Goal: Task Accomplishment & Management: Manage account settings

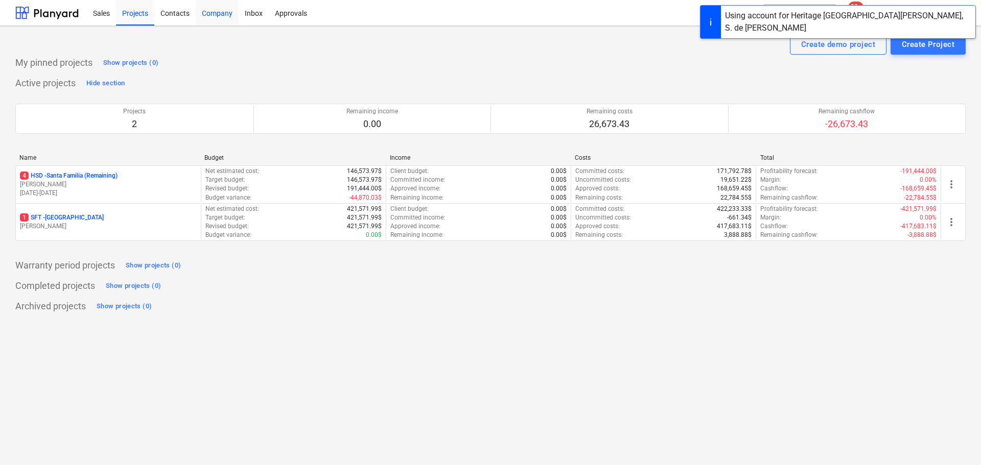
click at [229, 13] on div "Company" at bounding box center [217, 12] width 43 height 26
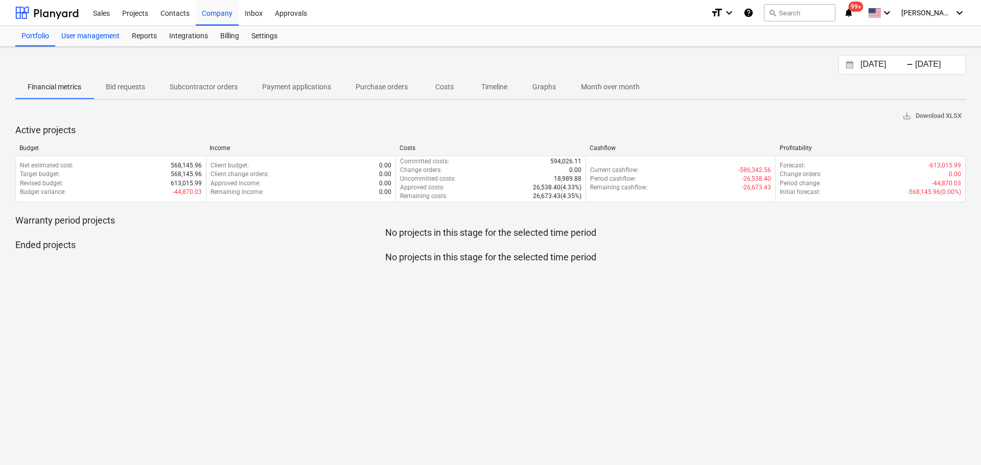
click at [83, 34] on div "User management" at bounding box center [90, 36] width 71 height 20
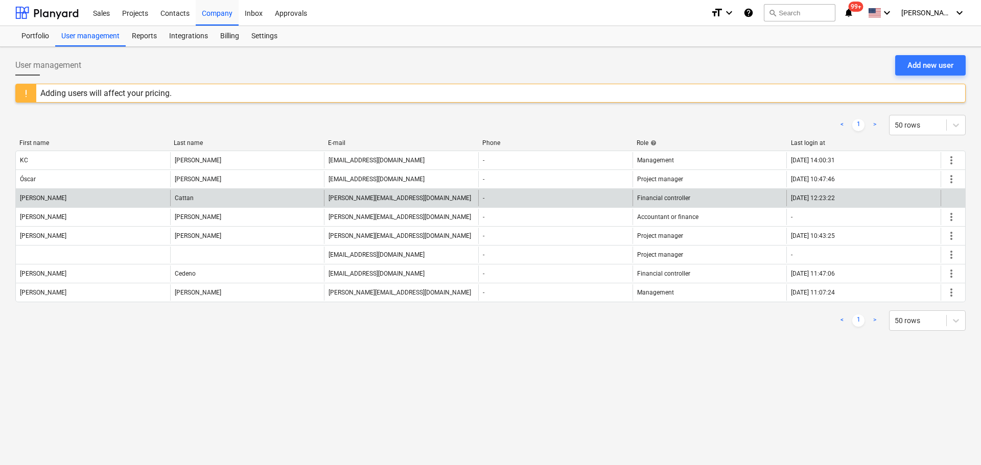
click at [944, 195] on div at bounding box center [953, 198] width 25 height 16
click at [620, 193] on div "-" at bounding box center [555, 198] width 154 height 16
click at [171, 192] on div "Cattan" at bounding box center [247, 198] width 154 height 16
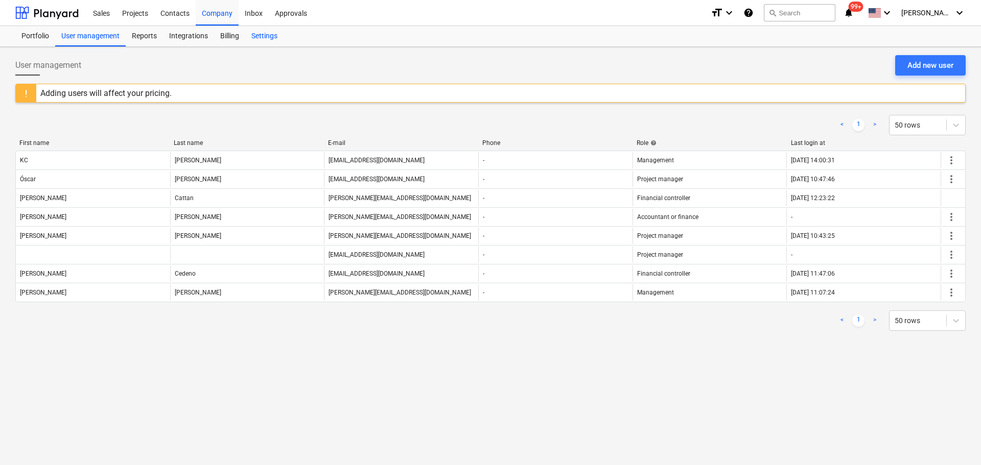
click at [263, 40] on div "Settings" at bounding box center [264, 36] width 38 height 20
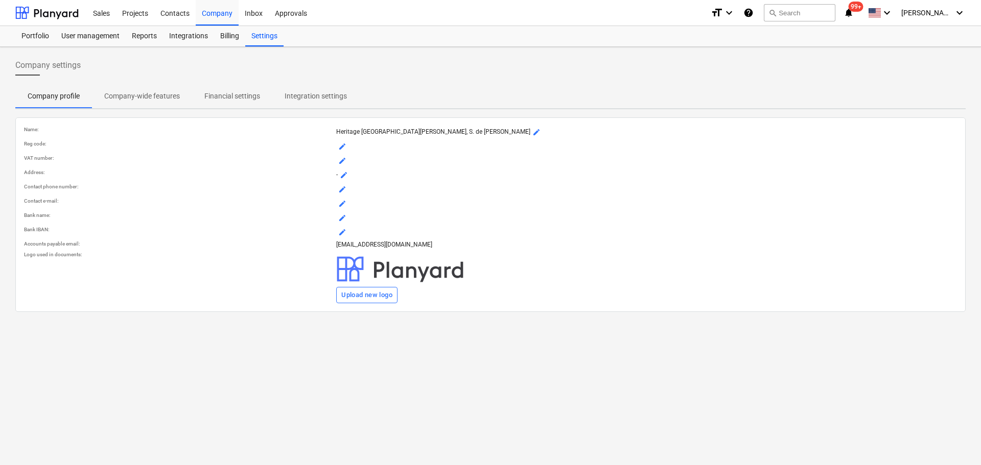
click at [231, 95] on p "Financial settings" at bounding box center [232, 96] width 56 height 11
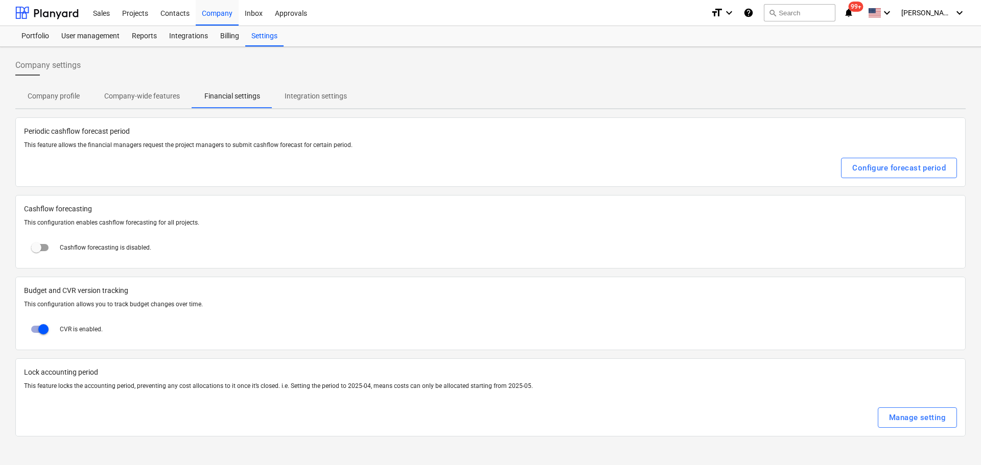
click at [54, 97] on p "Company profile" at bounding box center [54, 96] width 52 height 11
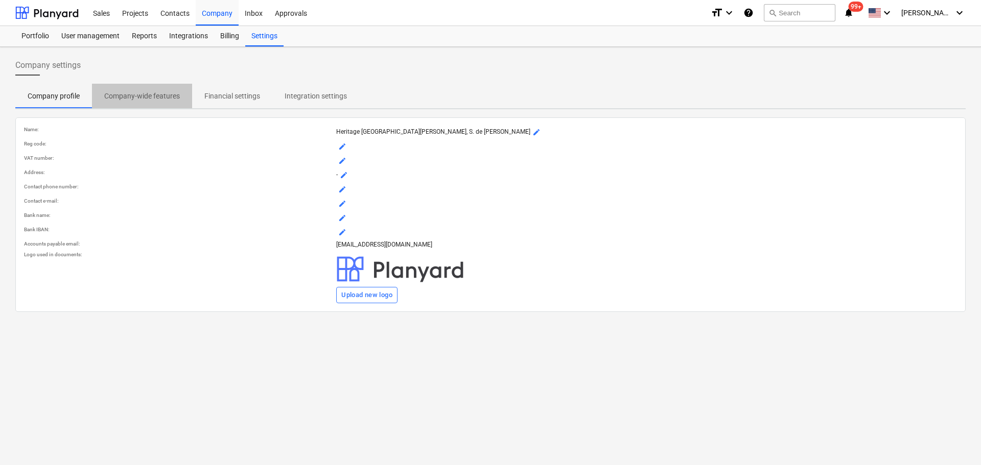
click at [130, 97] on p "Company-wide features" at bounding box center [142, 96] width 76 height 11
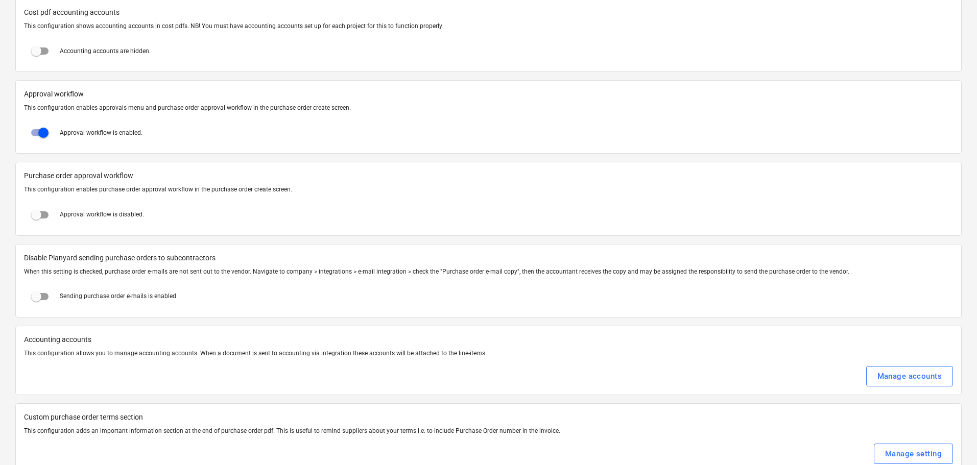
scroll to position [1022, 0]
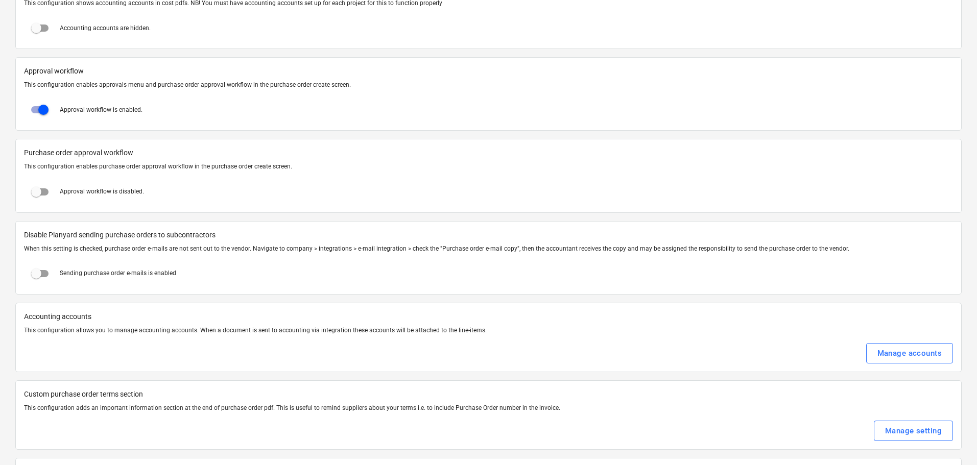
click at [137, 109] on p "Approval workflow is enabled." at bounding box center [101, 110] width 83 height 9
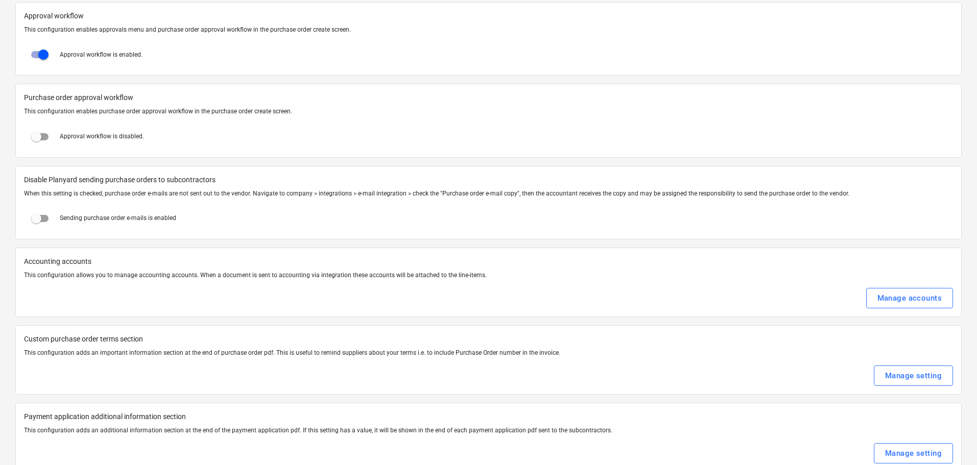
scroll to position [971, 0]
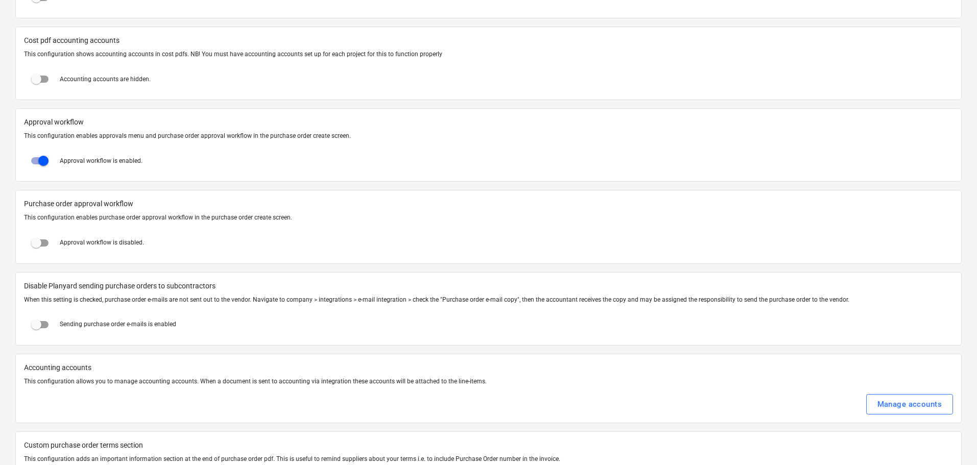
click at [752, 144] on div at bounding box center [488, 144] width 929 height 8
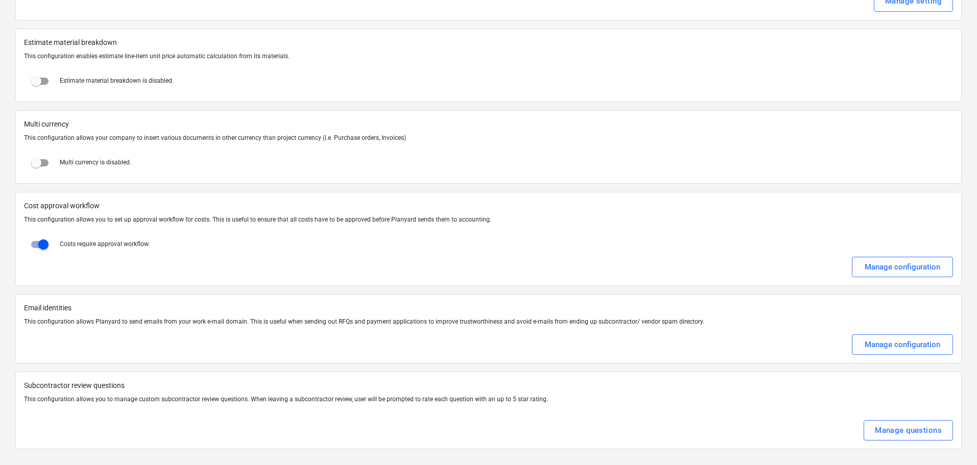
scroll to position [1690, 0]
click at [898, 264] on div "Manage configuration" at bounding box center [903, 266] width 76 height 13
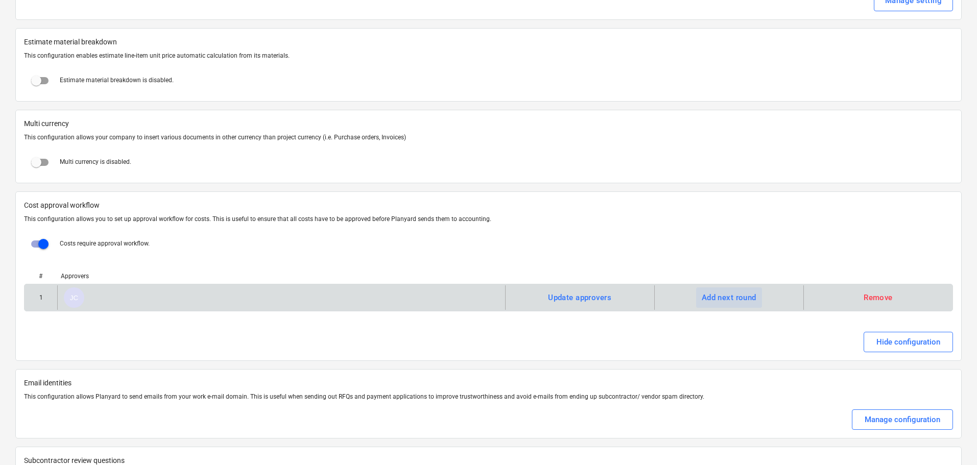
click at [715, 301] on div "Add next round" at bounding box center [729, 297] width 55 height 13
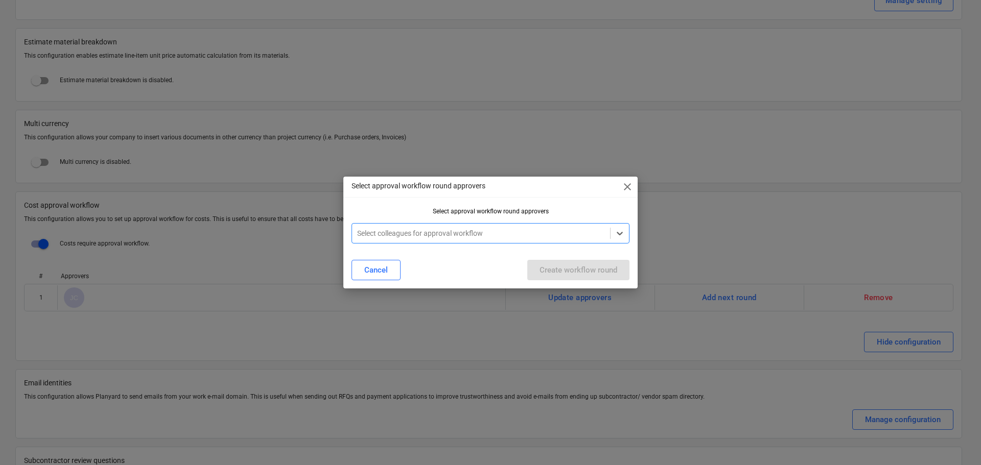
click at [481, 229] on div at bounding box center [481, 233] width 248 height 10
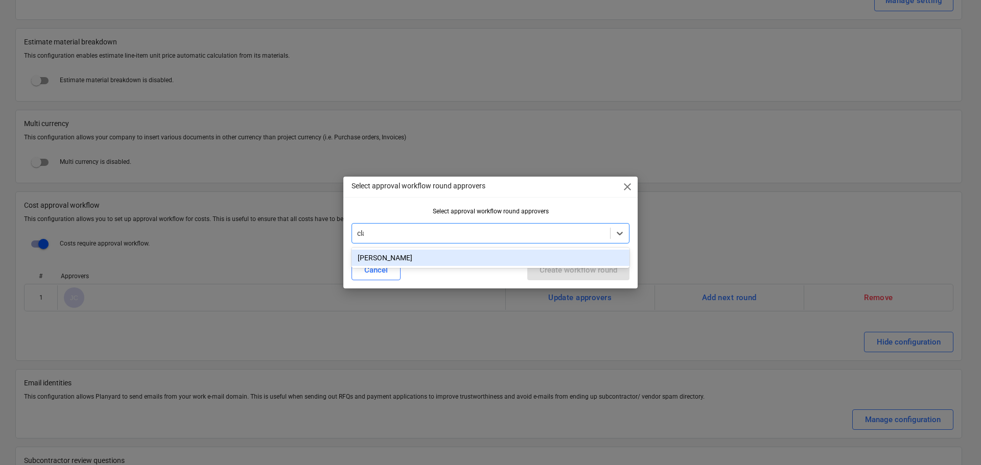
type input "clau"
click at [485, 251] on div "[PERSON_NAME]" at bounding box center [490, 258] width 278 height 16
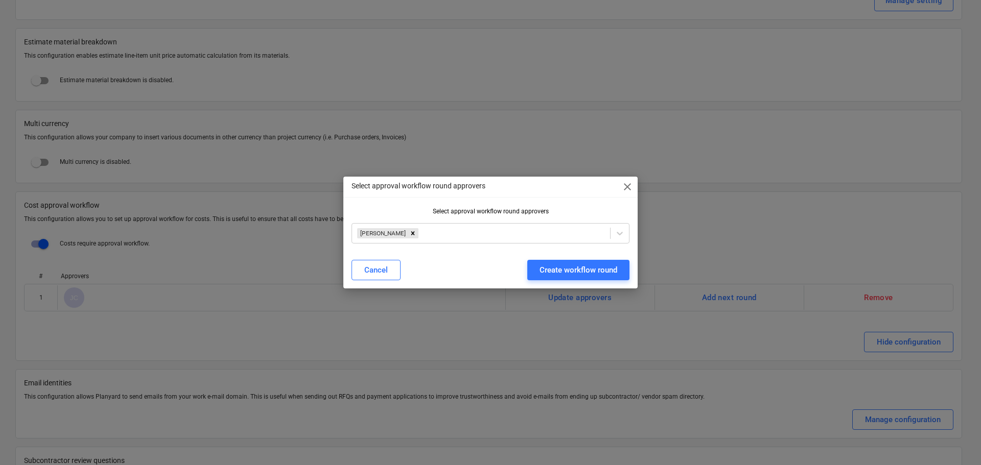
click at [587, 202] on div "Select approval workflow round approvers close Select approval workflow round a…" at bounding box center [490, 233] width 294 height 112
click at [565, 268] on div "Create workflow round" at bounding box center [579, 270] width 78 height 13
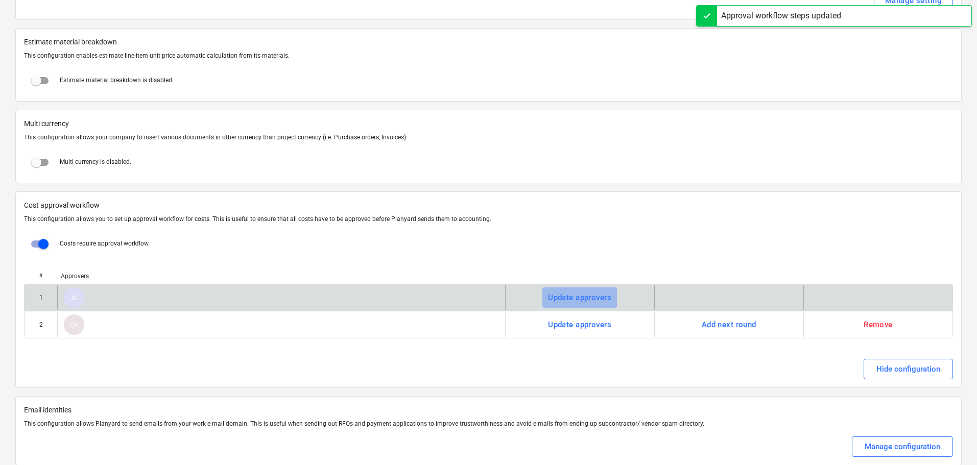
click at [575, 300] on div "Update approvers" at bounding box center [579, 297] width 63 height 13
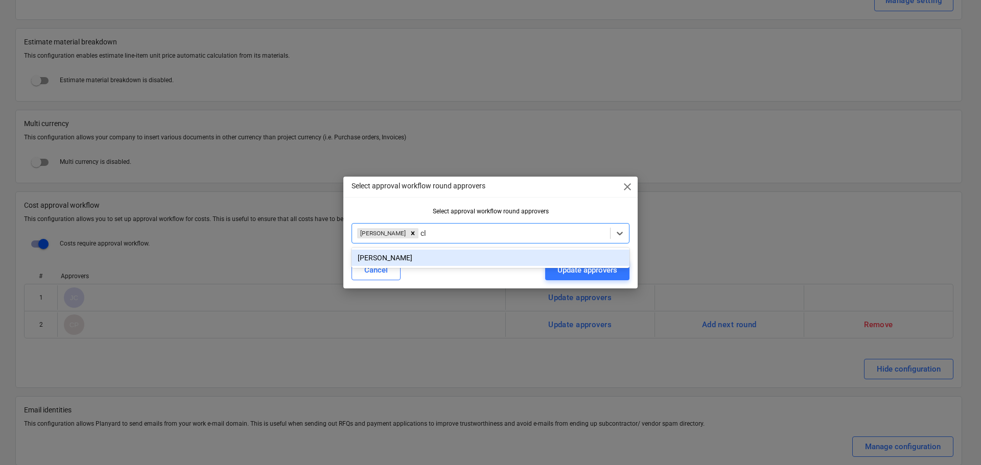
type input "cla"
click at [391, 253] on div "[PERSON_NAME]" at bounding box center [490, 258] width 278 height 16
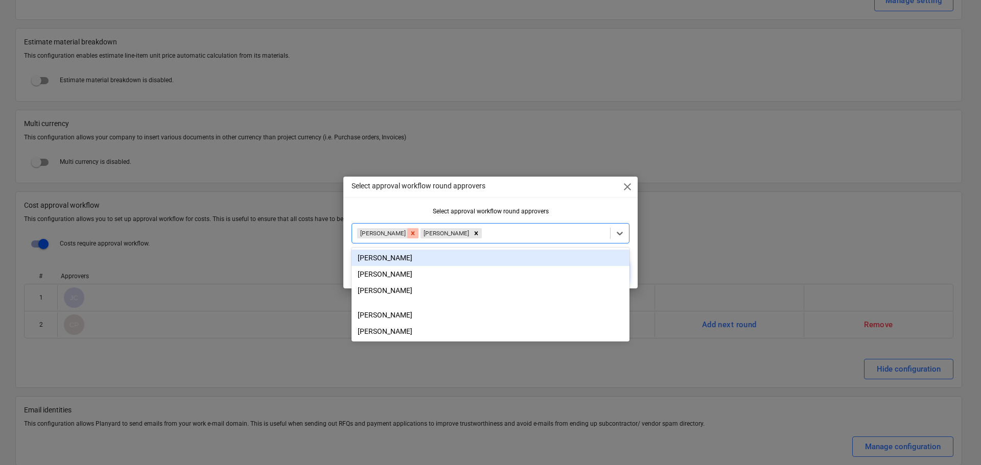
click at [411, 233] on icon "Remove Javier Cattan" at bounding box center [413, 233] width 4 height 4
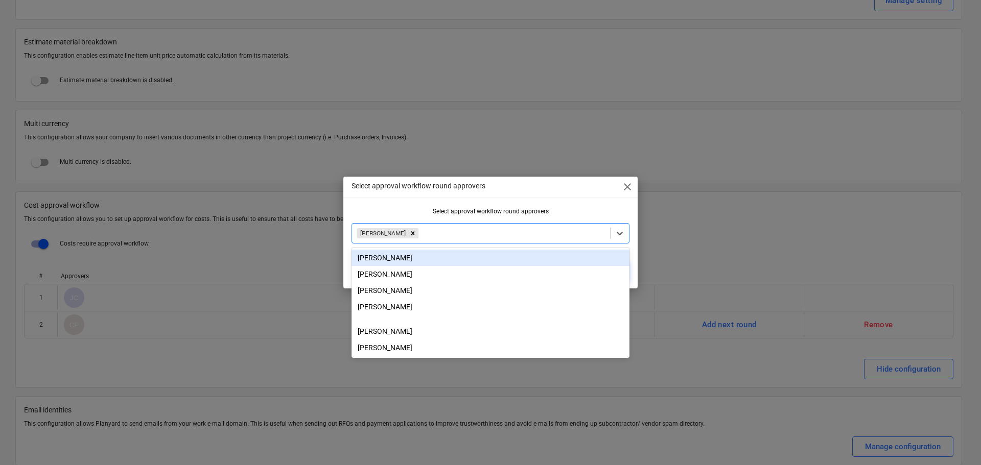
click at [428, 206] on div "Select approval workflow round approvers close Select approval workflow round a…" at bounding box center [490, 233] width 294 height 112
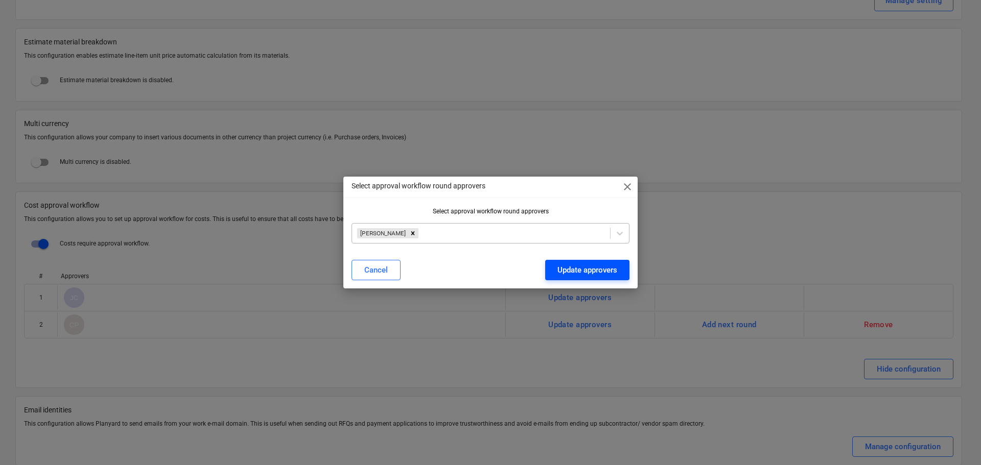
click at [572, 270] on div "Update approvers" at bounding box center [587, 270] width 60 height 13
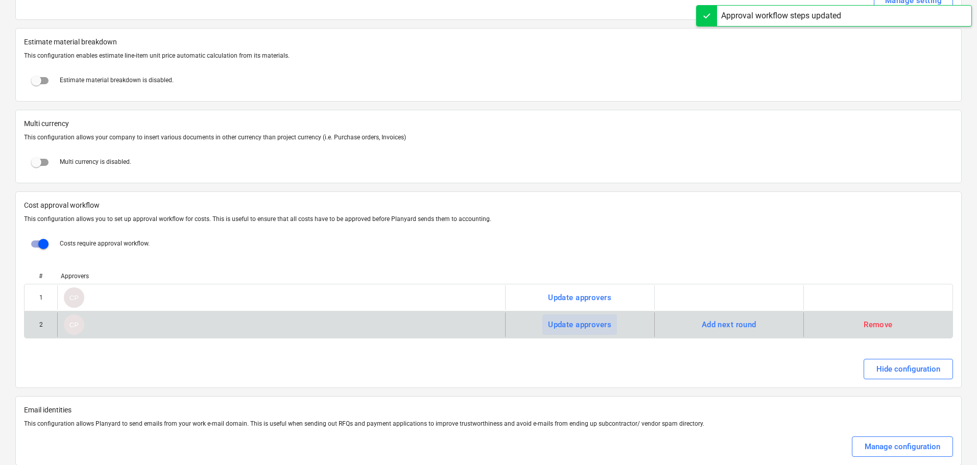
click at [582, 323] on div "Update approvers" at bounding box center [579, 324] width 63 height 13
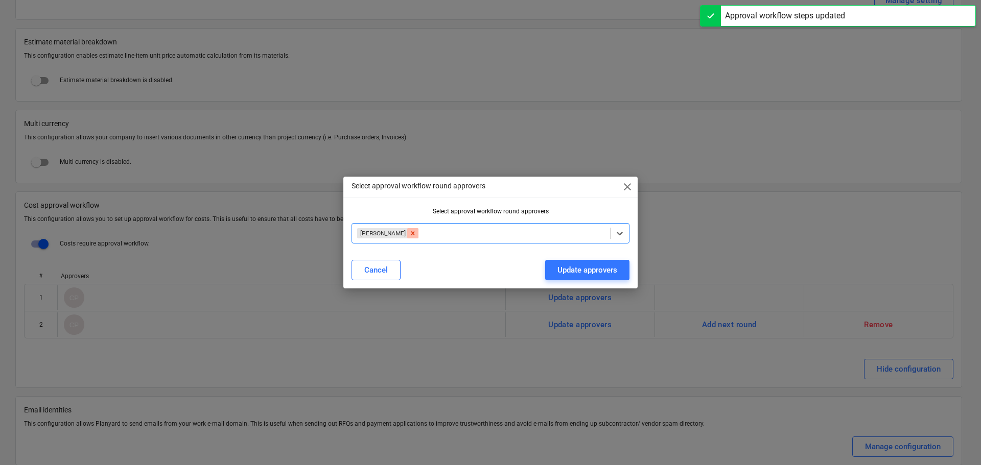
click at [409, 233] on icon "Remove Claudia Perez" at bounding box center [412, 233] width 7 height 7
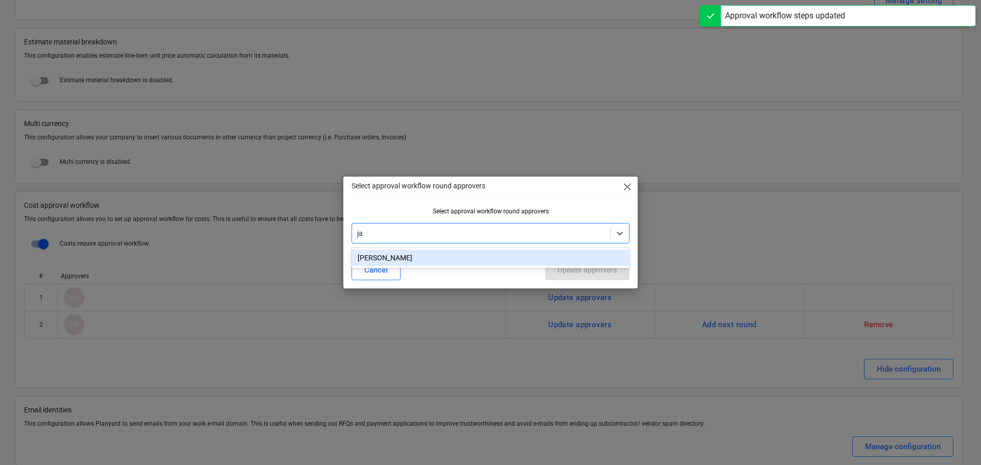
type input "jav"
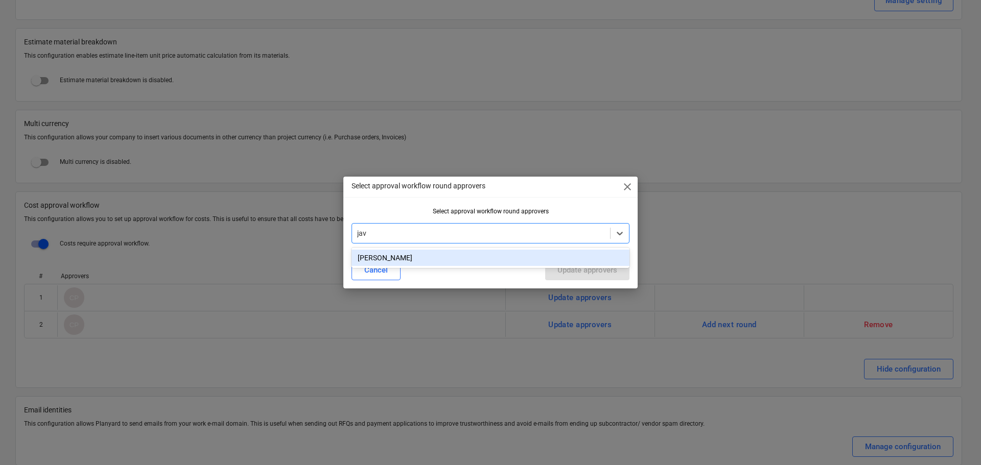
click at [394, 261] on div "[PERSON_NAME]" at bounding box center [490, 258] width 278 height 16
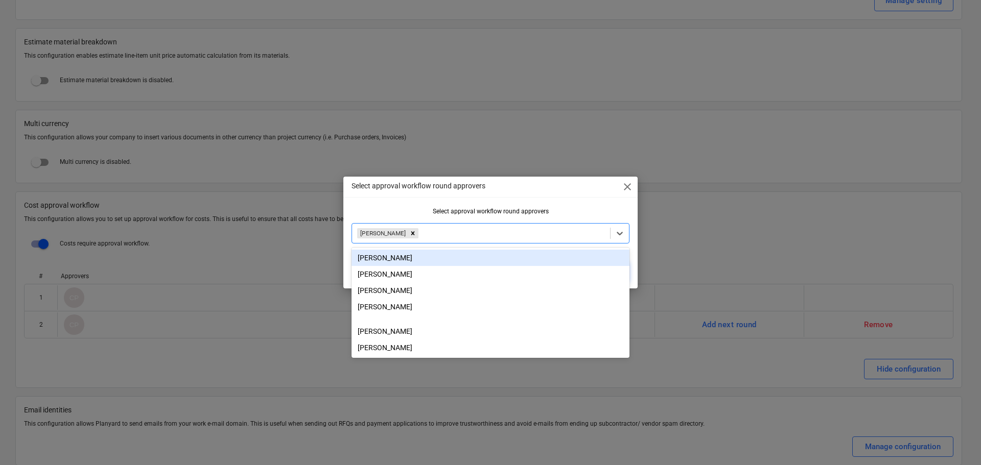
click at [575, 196] on div "Select approval workflow round approvers close" at bounding box center [490, 187] width 294 height 20
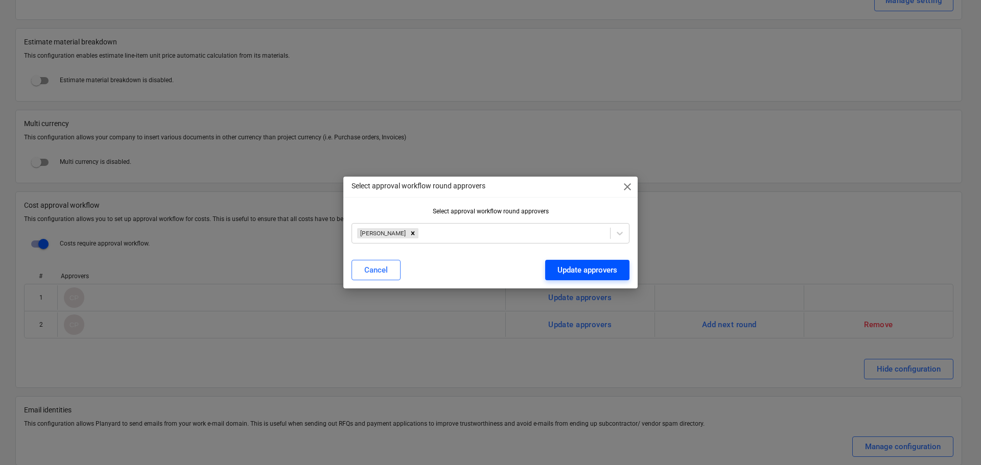
click at [589, 269] on div "Update approvers" at bounding box center [587, 270] width 60 height 13
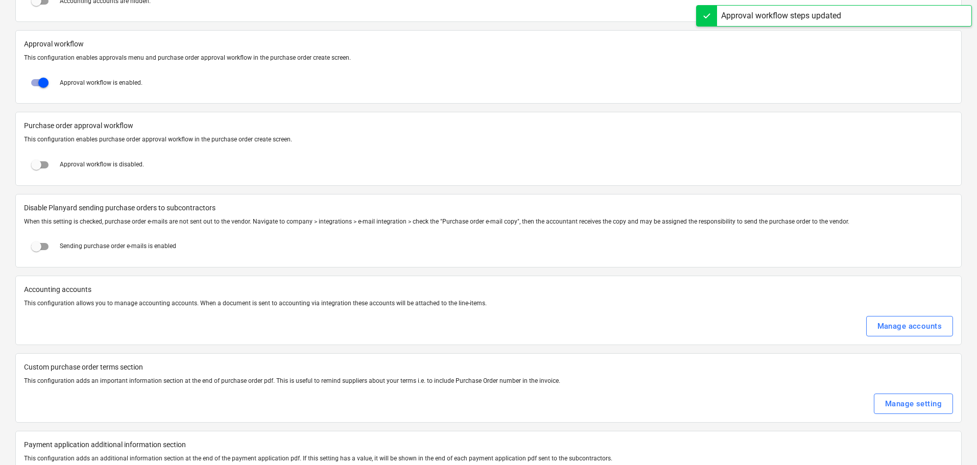
scroll to position [923, 0]
